Goal: Task Accomplishment & Management: Manage account settings

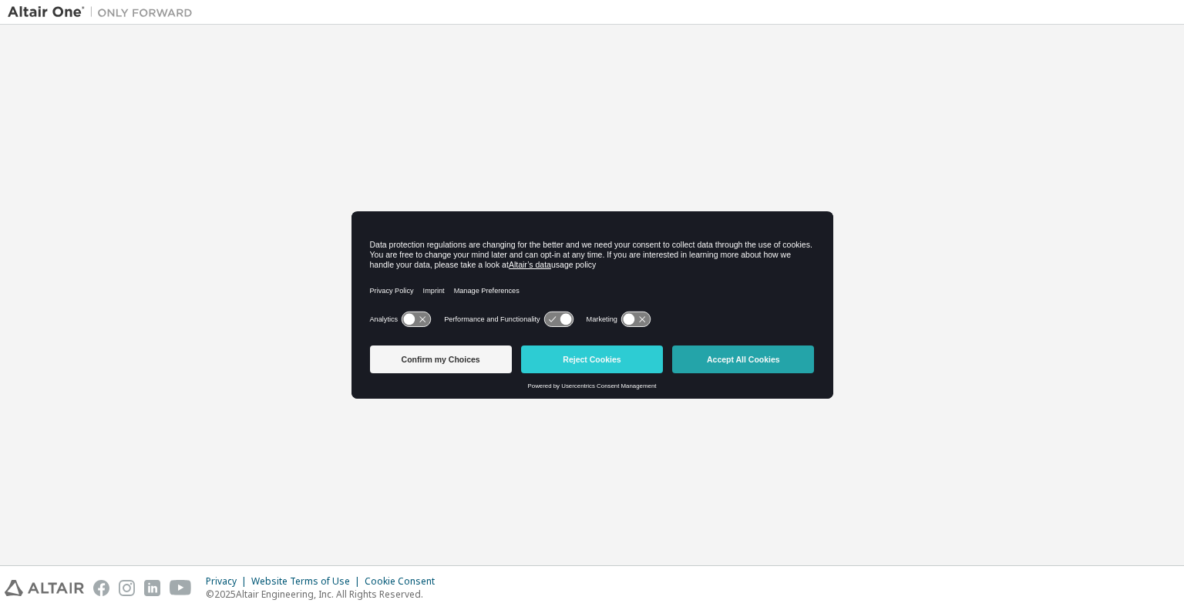
click at [749, 366] on button "Accept All Cookies" at bounding box center [743, 359] width 142 height 28
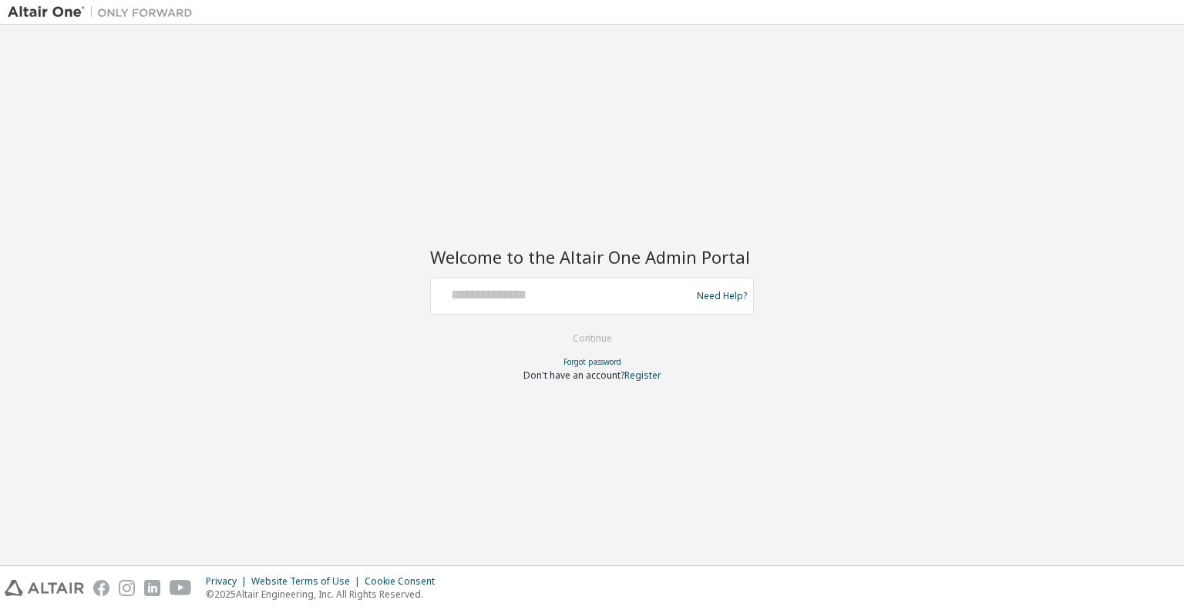
click at [585, 278] on div "Need Help?" at bounding box center [592, 296] width 324 height 37
click at [581, 292] on input "text" at bounding box center [563, 292] width 252 height 22
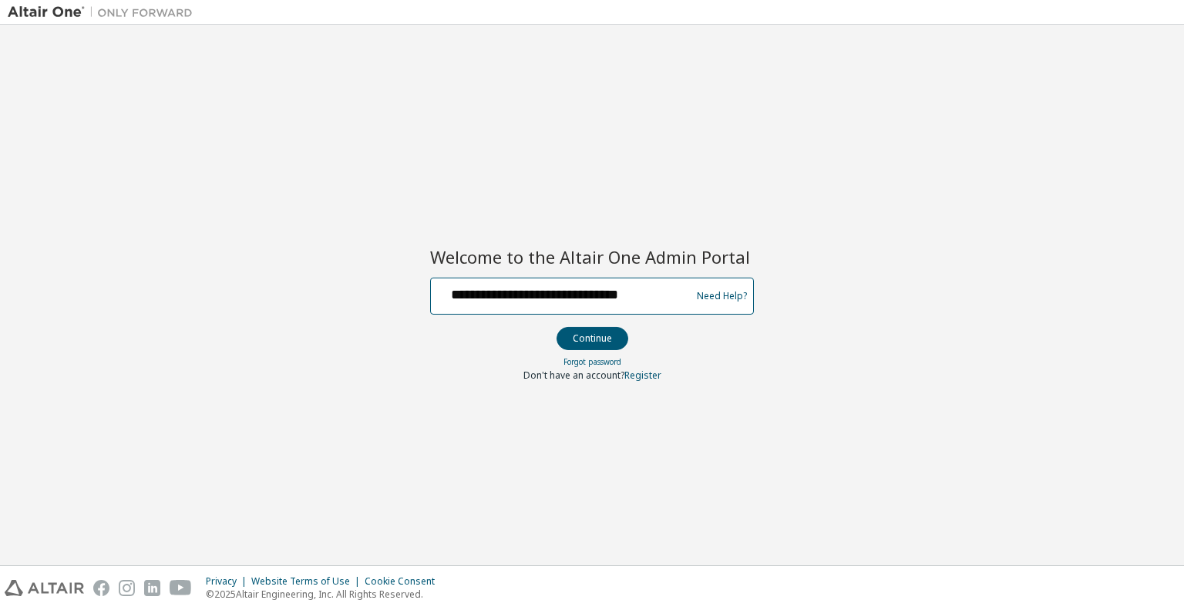
type input "**********"
click at [557, 327] on button "Continue" at bounding box center [593, 338] width 72 height 23
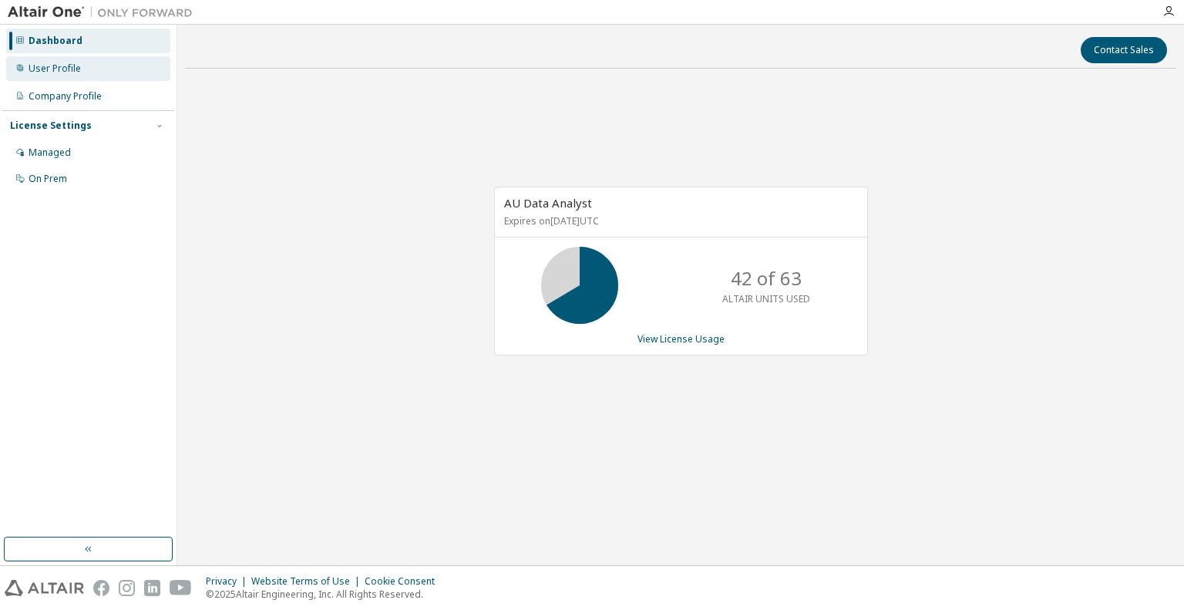
click at [56, 71] on div "User Profile" at bounding box center [55, 68] width 52 height 12
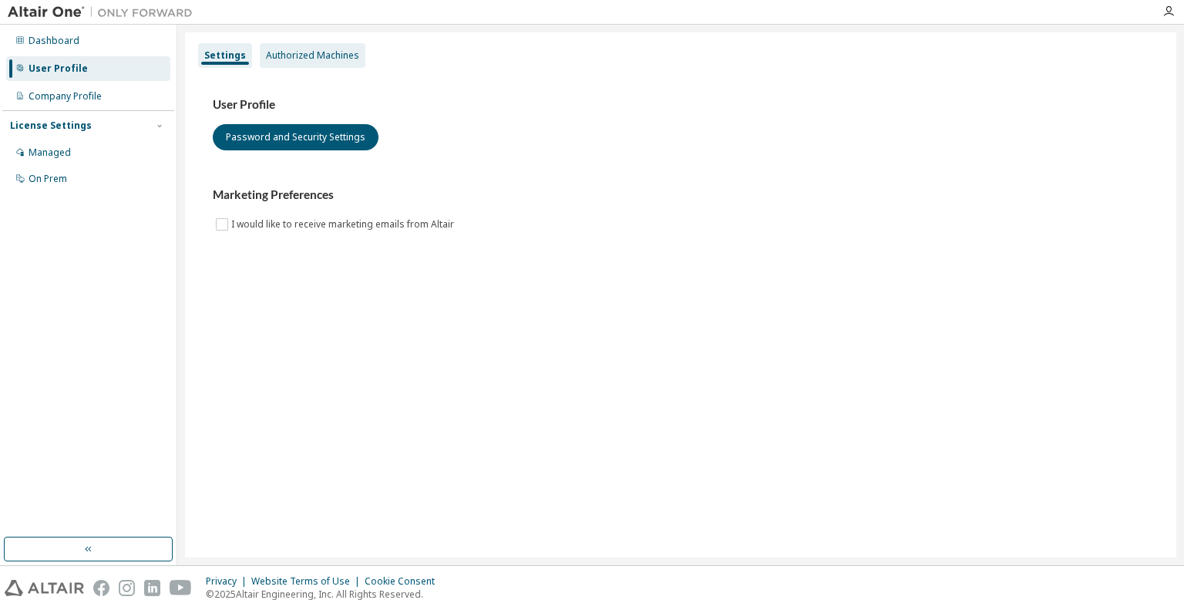
click at [322, 54] on div "Authorized Machines" at bounding box center [312, 55] width 93 height 12
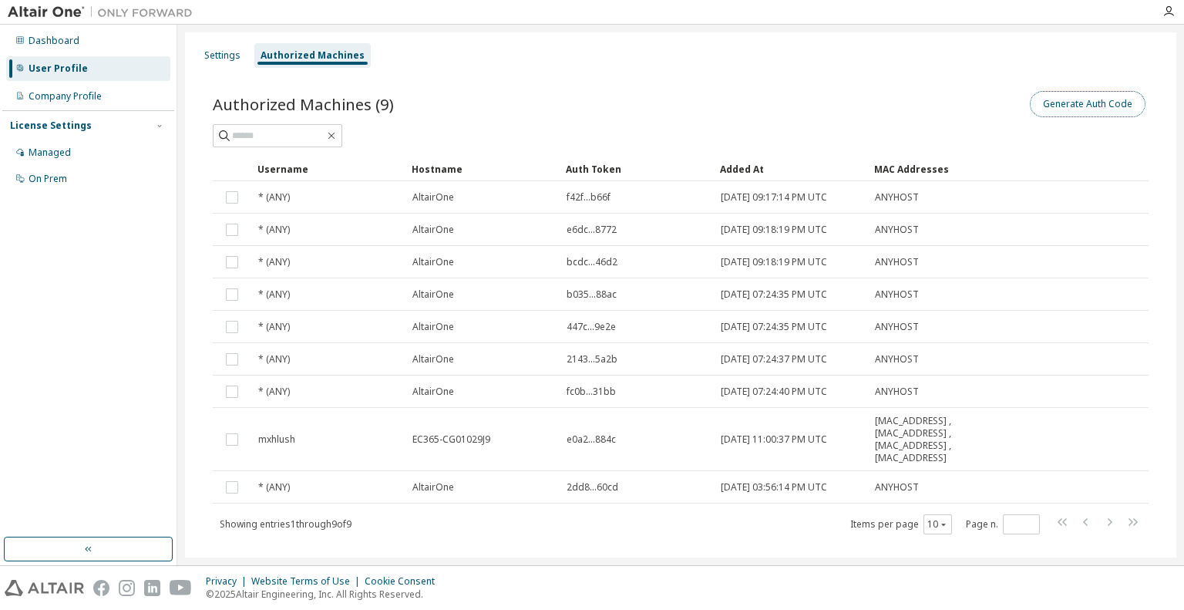
click at [1046, 106] on button "Generate Auth Code" at bounding box center [1088, 104] width 116 height 26
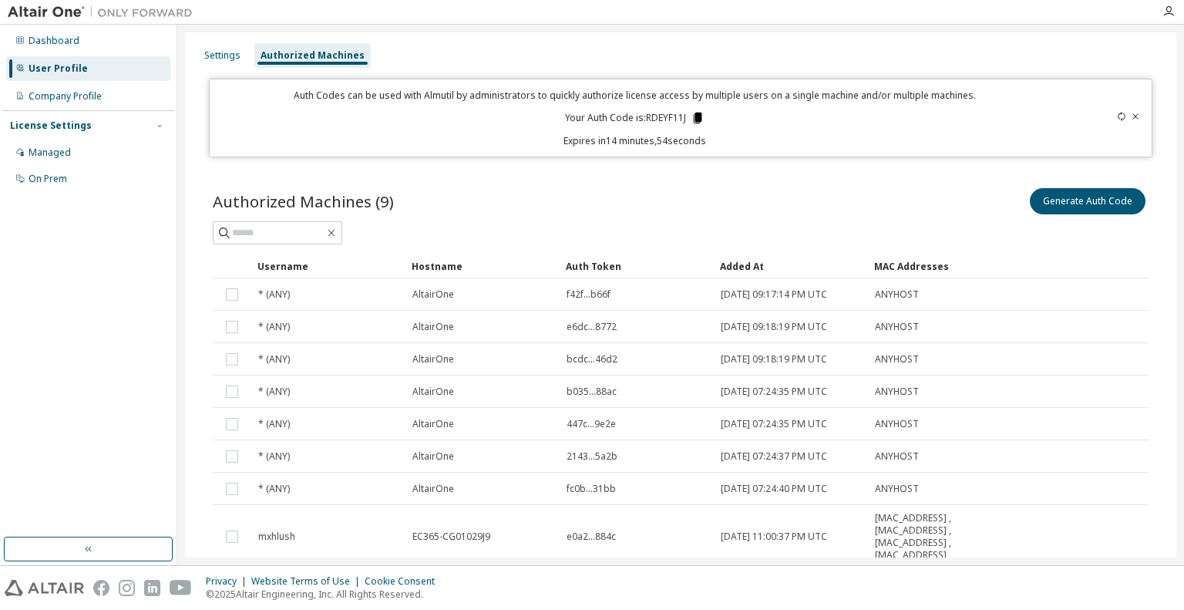
click at [696, 119] on icon at bounding box center [697, 118] width 8 height 11
click at [774, 61] on div "Settings Authorized Machines" at bounding box center [680, 56] width 973 height 28
click at [1131, 119] on icon at bounding box center [1135, 116] width 9 height 9
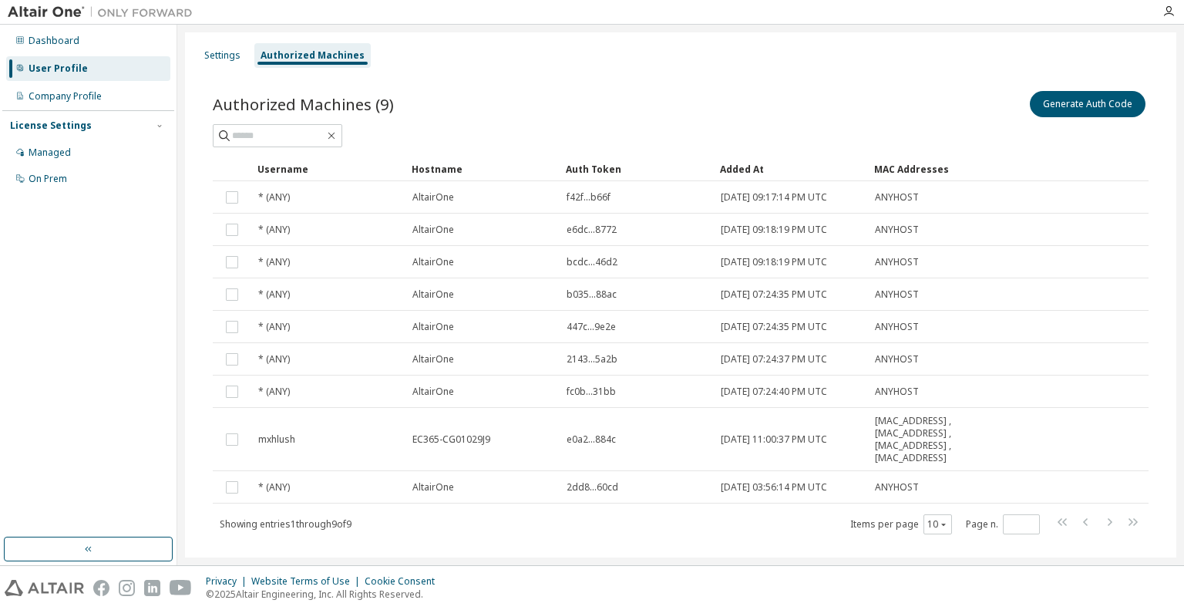
click at [613, 49] on div "Settings Authorized Machines" at bounding box center [680, 56] width 973 height 28
click at [61, 150] on div "Managed" at bounding box center [50, 152] width 42 height 12
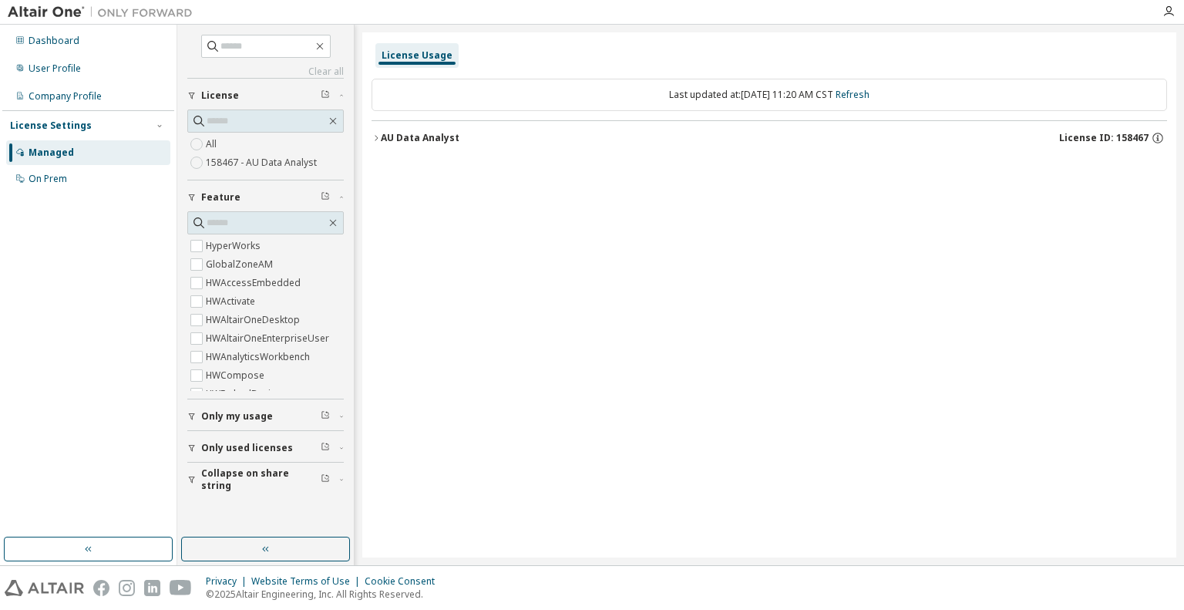
click at [217, 169] on div "All 158467 - AU Data Analyst" at bounding box center [265, 144] width 157 height 70
click at [378, 138] on icon "button" at bounding box center [376, 137] width 9 height 9
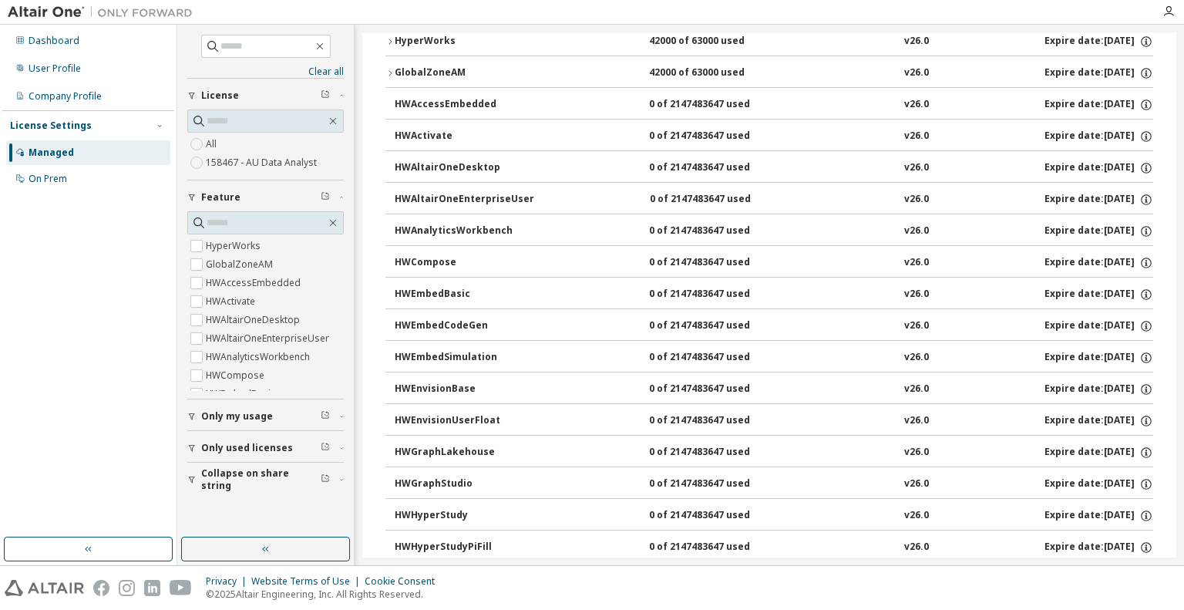
scroll to position [308, 0]
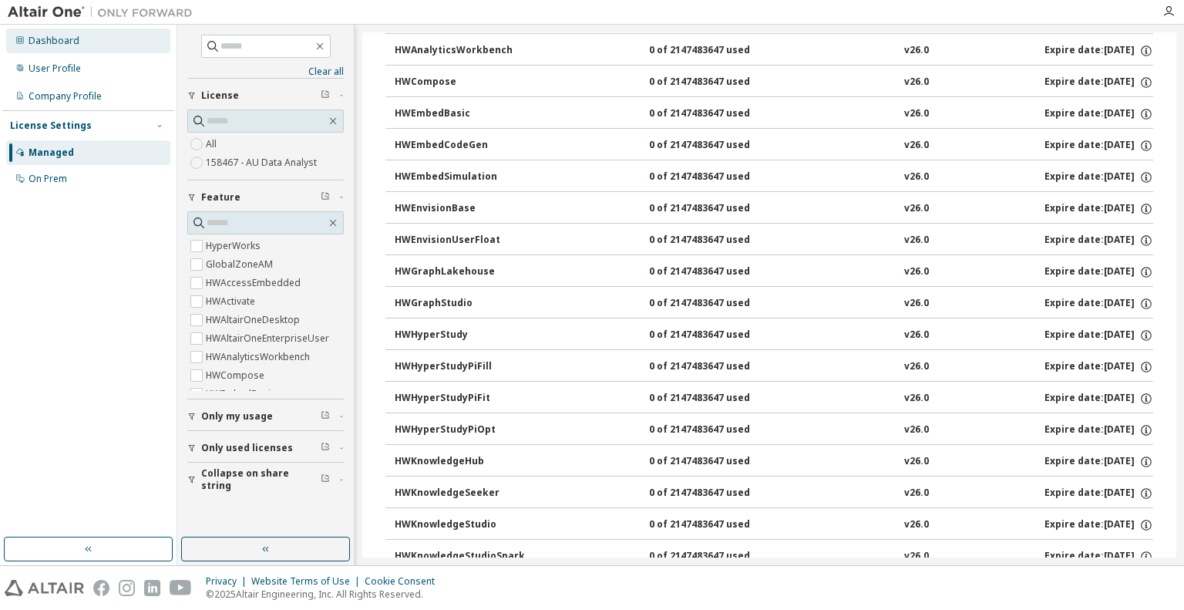
click at [50, 39] on div "Dashboard" at bounding box center [54, 41] width 51 height 12
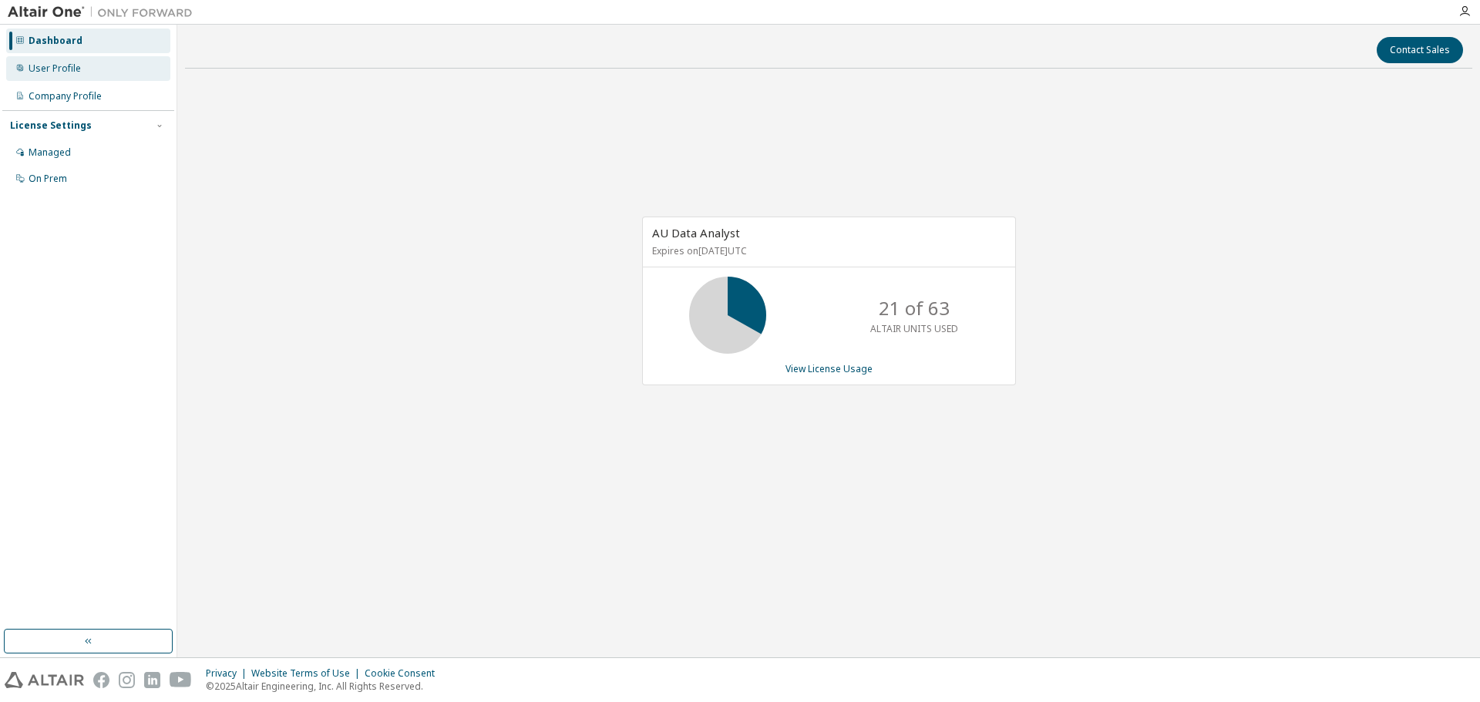
click at [43, 72] on div "User Profile" at bounding box center [55, 68] width 52 height 12
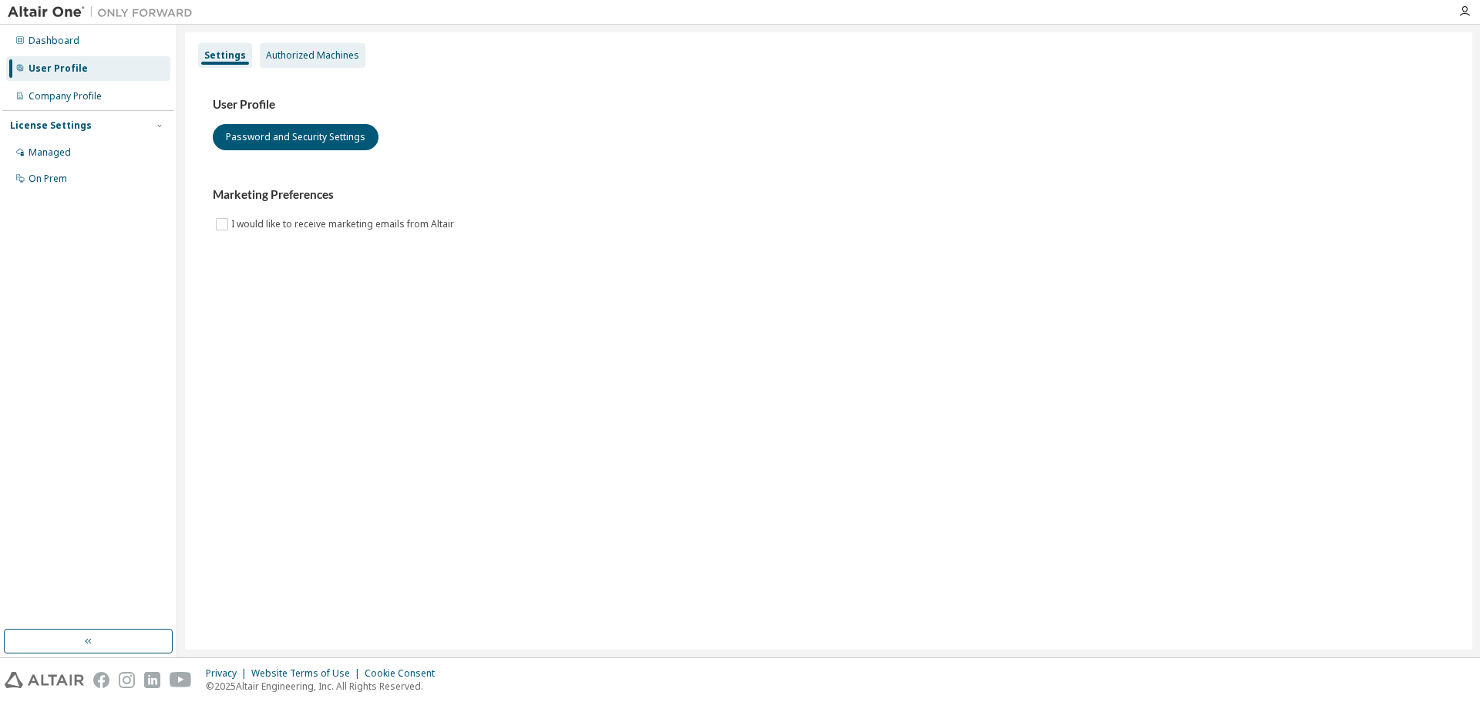
click at [308, 44] on div "Authorized Machines" at bounding box center [313, 55] width 106 height 25
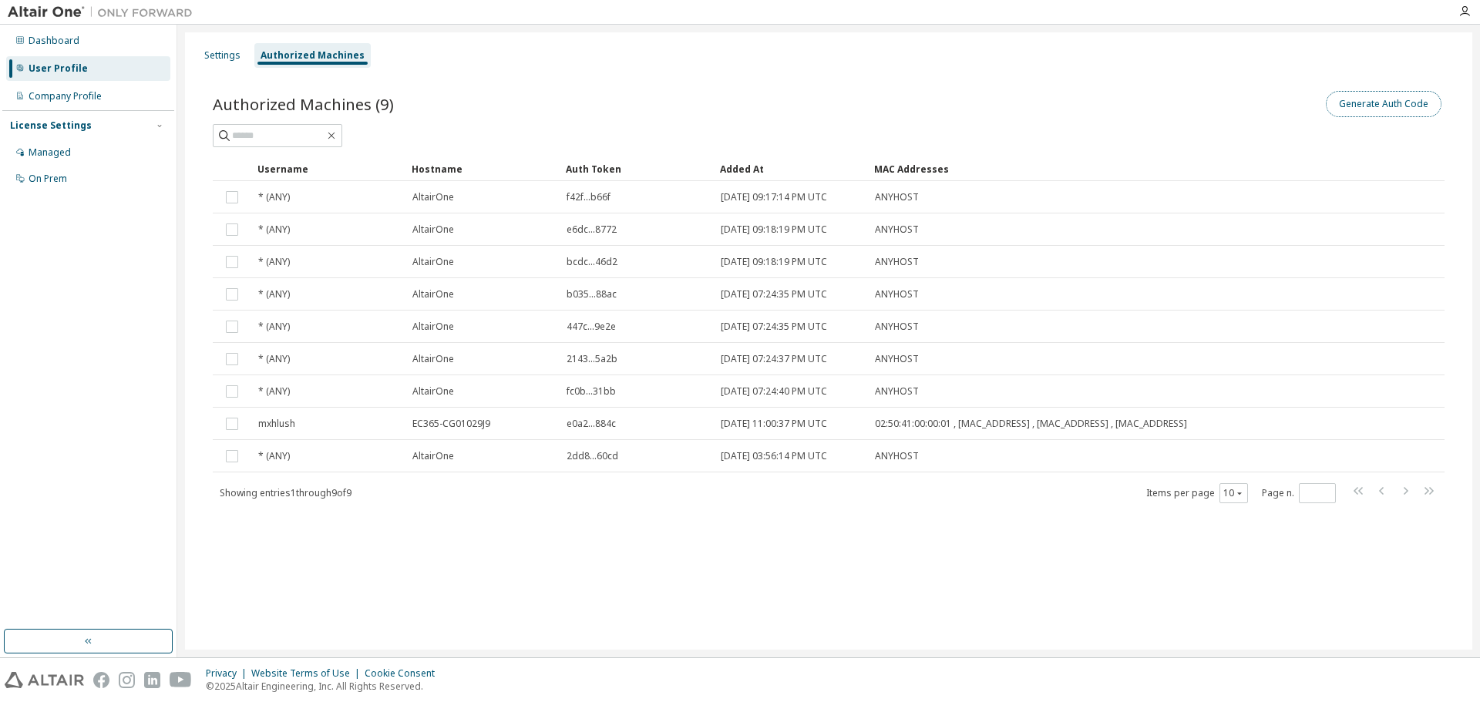
click at [1184, 99] on button "Generate Auth Code" at bounding box center [1384, 104] width 116 height 26
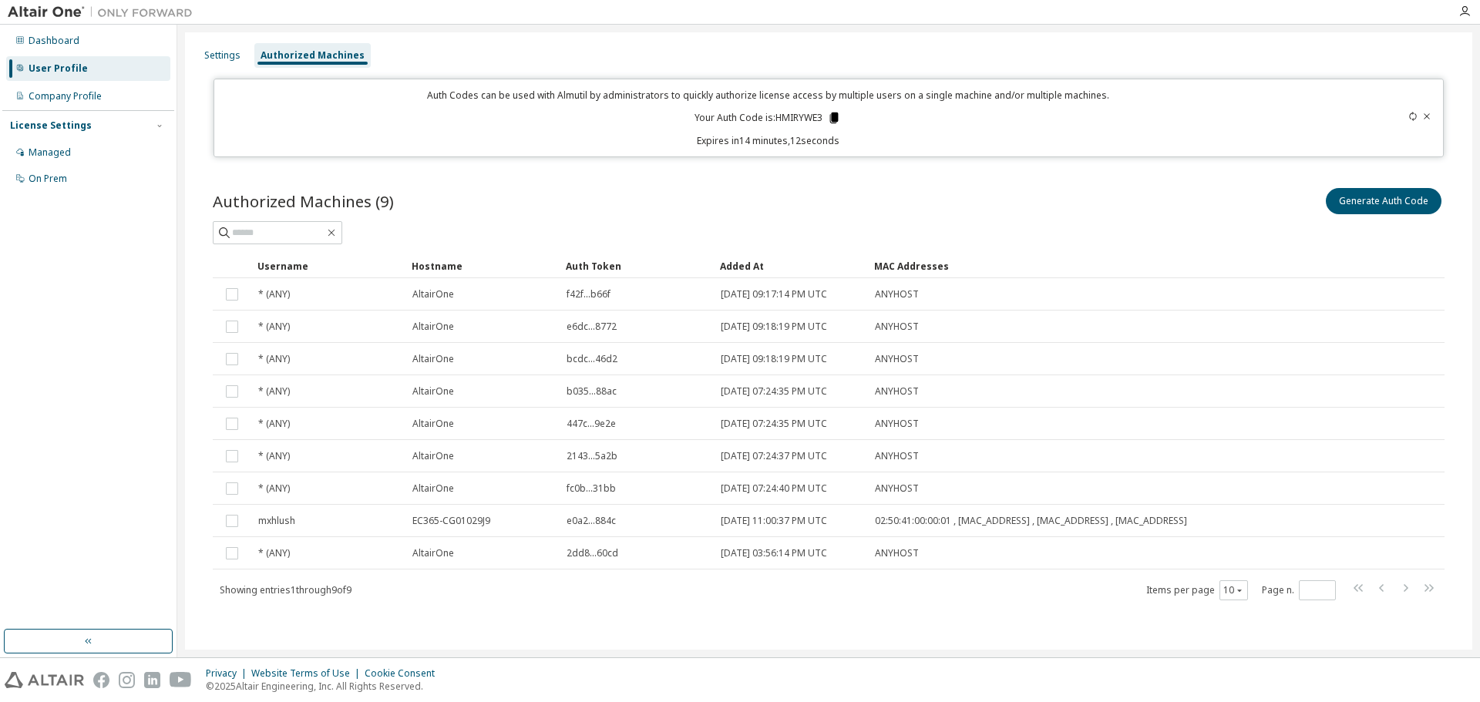
click at [830, 120] on icon at bounding box center [834, 118] width 8 height 11
